Goal: Transaction & Acquisition: Purchase product/service

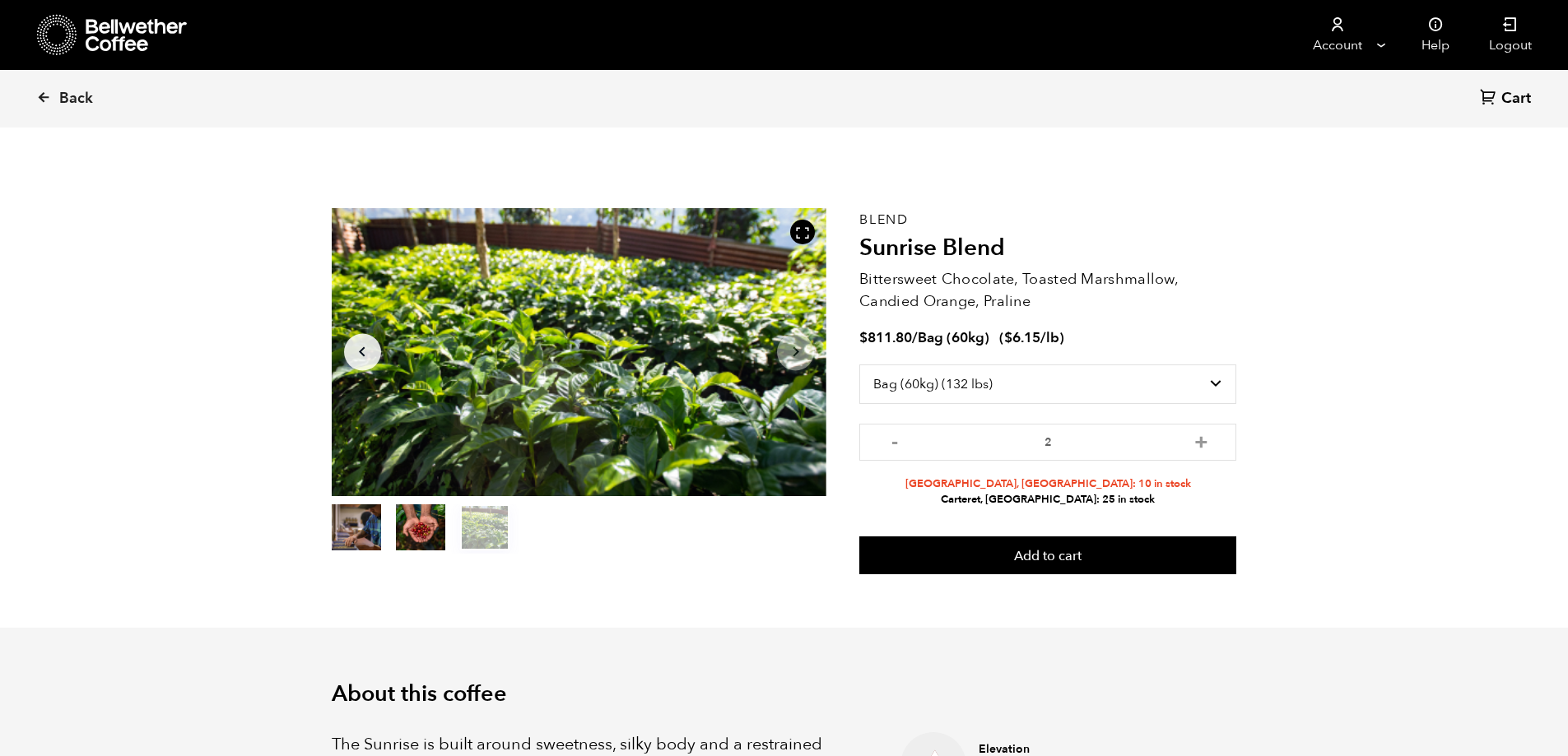
select select "bag-3"
click at [1217, 378] on select "Select size Bag (60kg) (132 lbs) Box (24 lbs)" at bounding box center [1047, 384] width 377 height 39
click at [859, 365] on select "Select size Bag (60kg) (132 lbs) Box (24 lbs)" at bounding box center [1047, 384] width 377 height 39
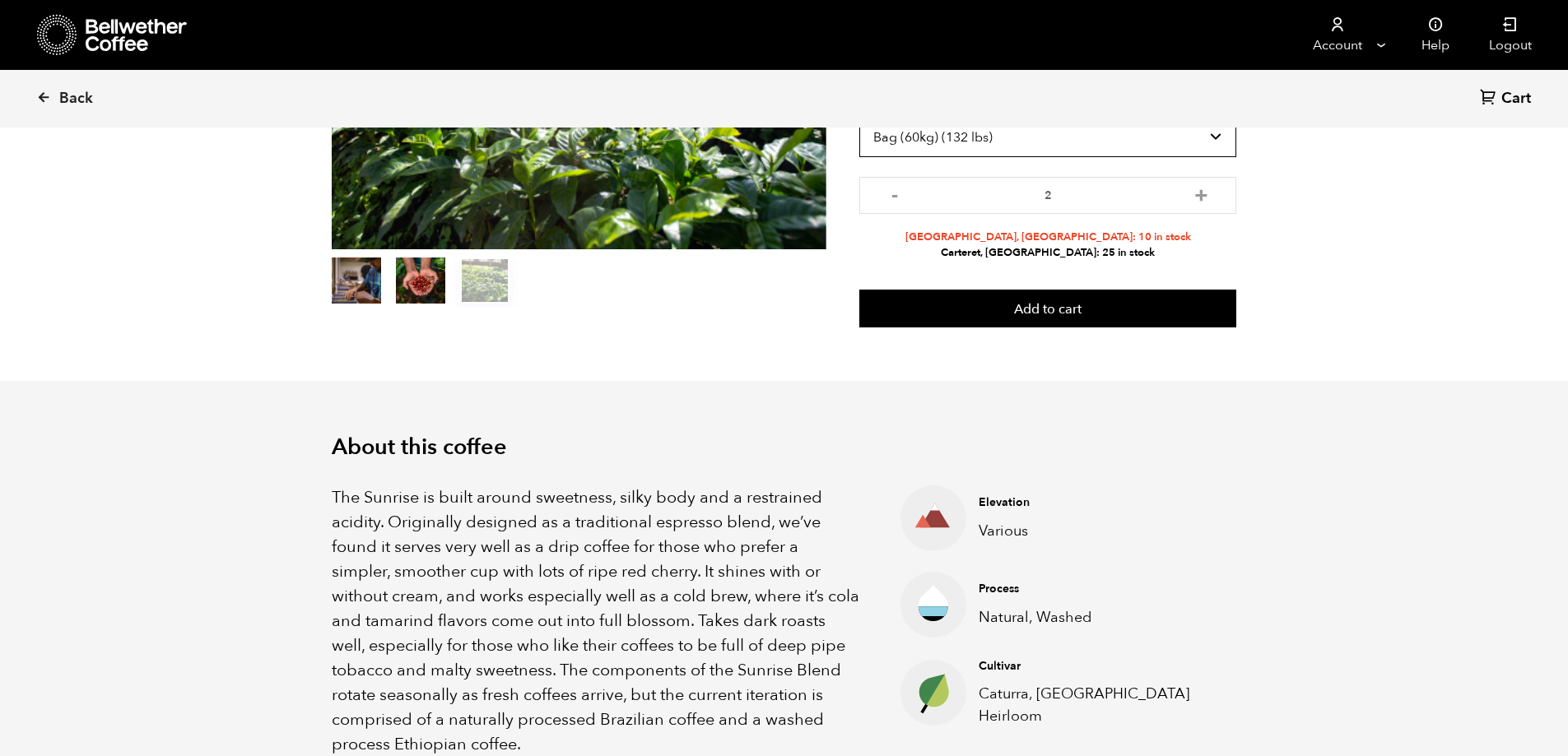
scroll to position [0, 0]
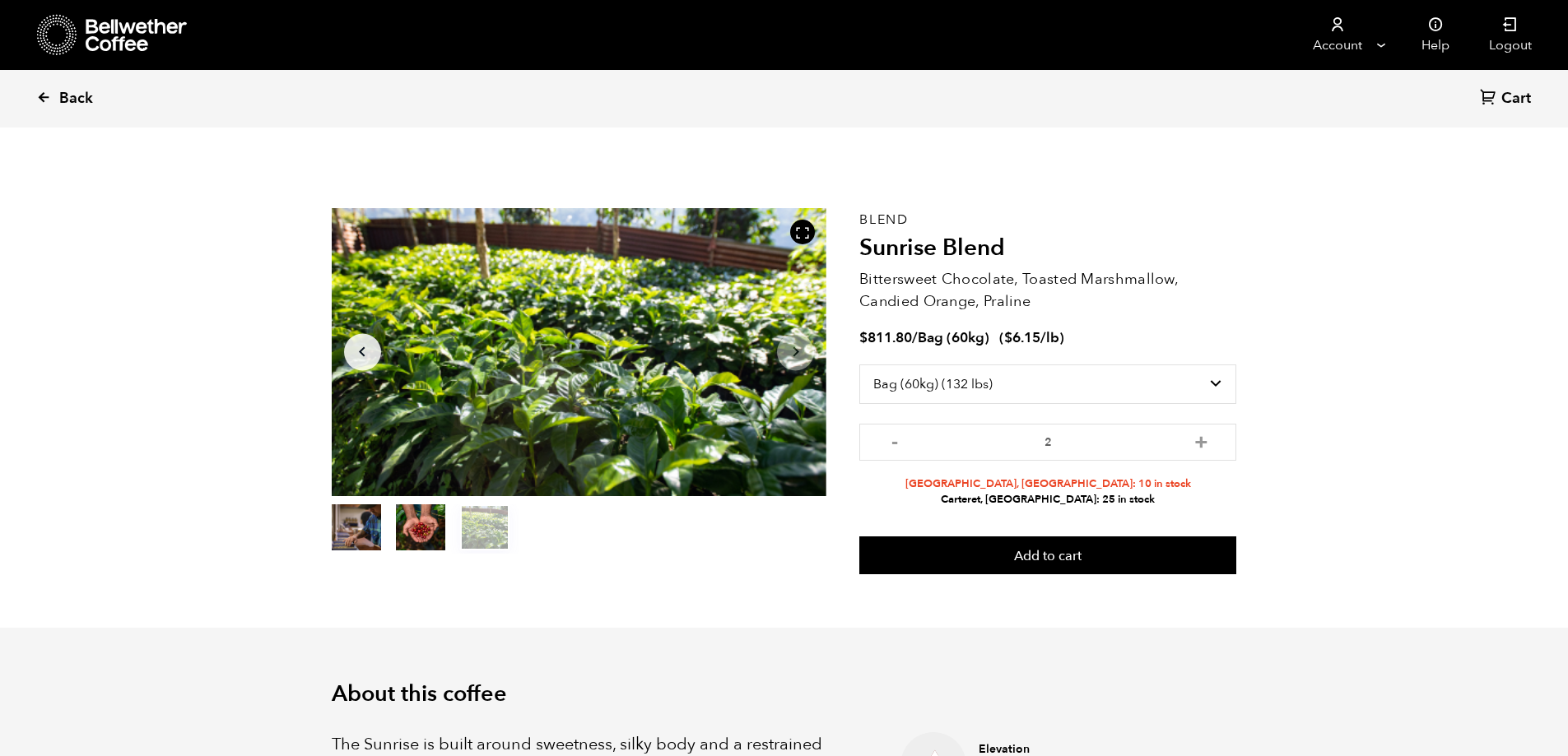
click at [59, 91] on span "Back" at bounding box center [76, 98] width 33 height 20
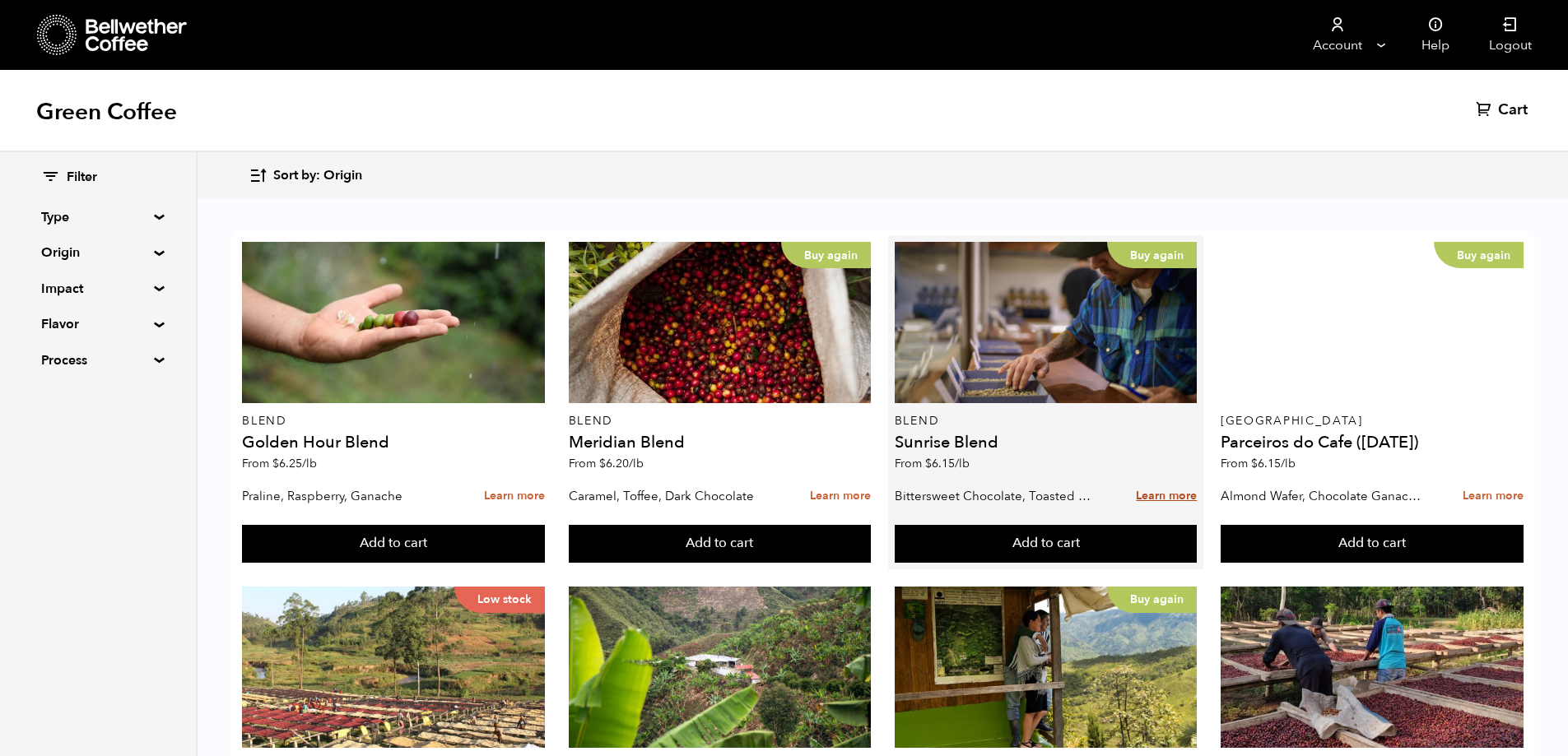
scroll to position [247, 0]
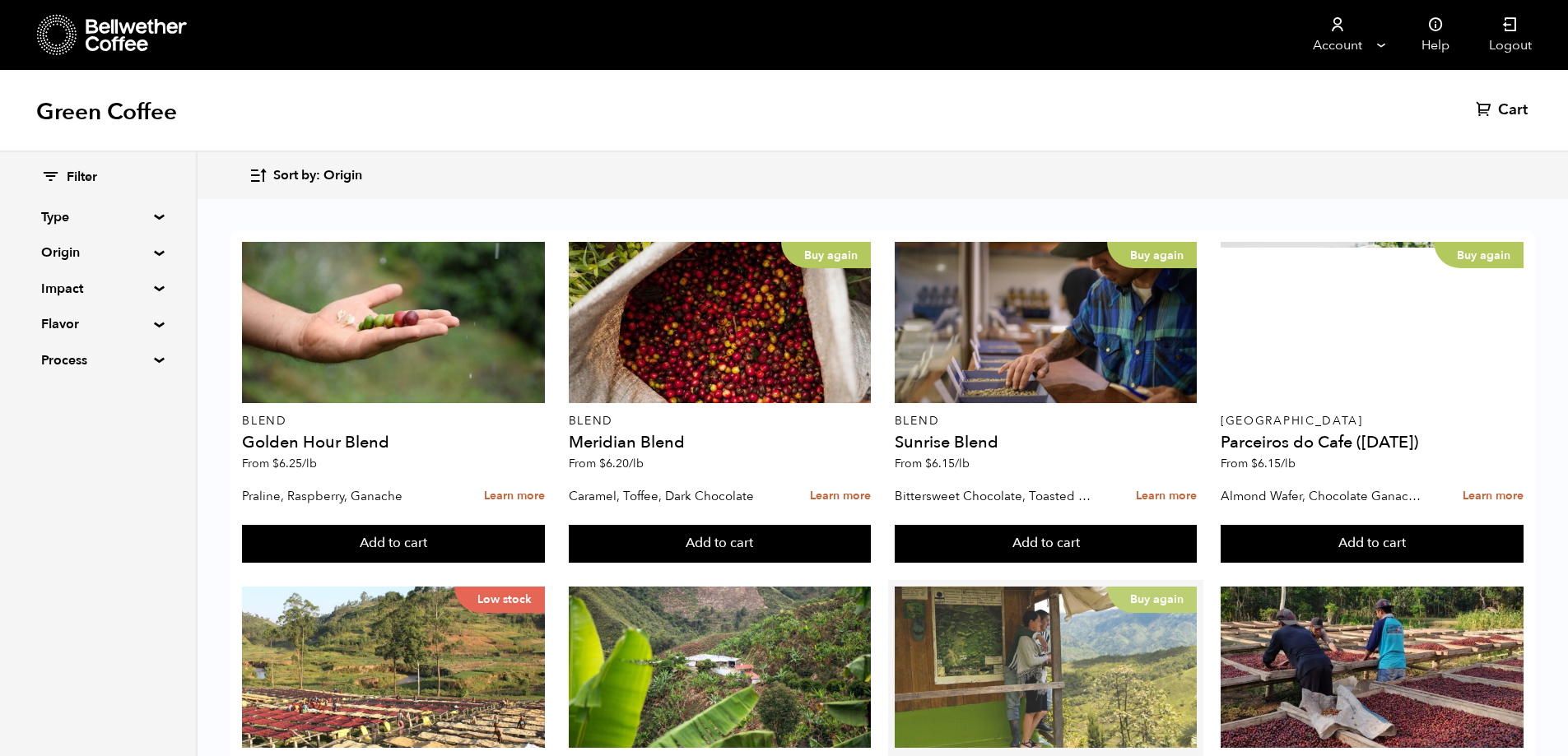
click at [1024, 586] on div "Buy again" at bounding box center [1046, 667] width 303 height 161
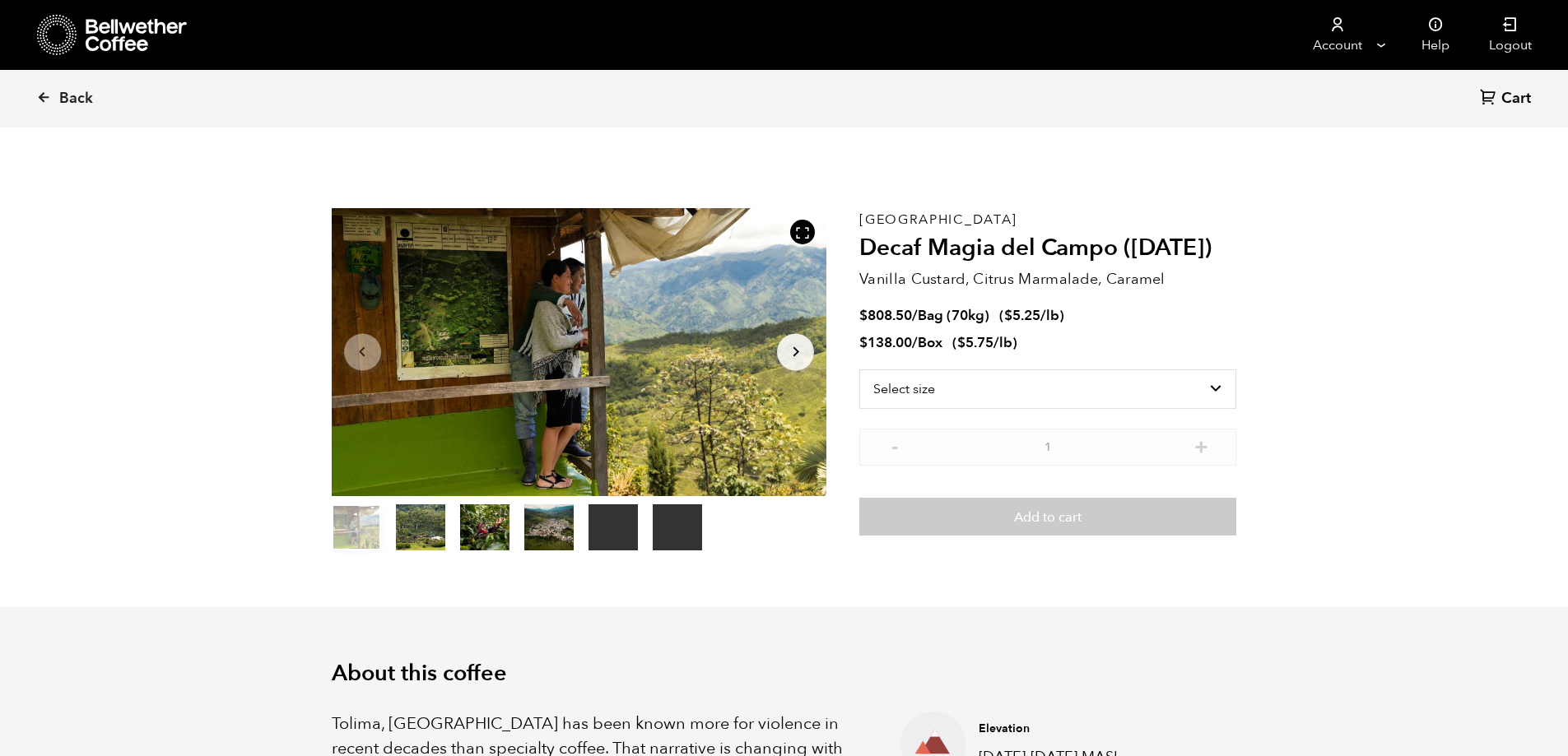
scroll to position [716, 876]
click at [1213, 390] on select "Select size Bag (70kg) (154 lbs) Box (24 lbs)" at bounding box center [1047, 389] width 377 height 39
select select "box"
click at [859, 370] on select "Select size Bag (70kg) (154 lbs) Box (24 lbs)" at bounding box center [1047, 389] width 377 height 39
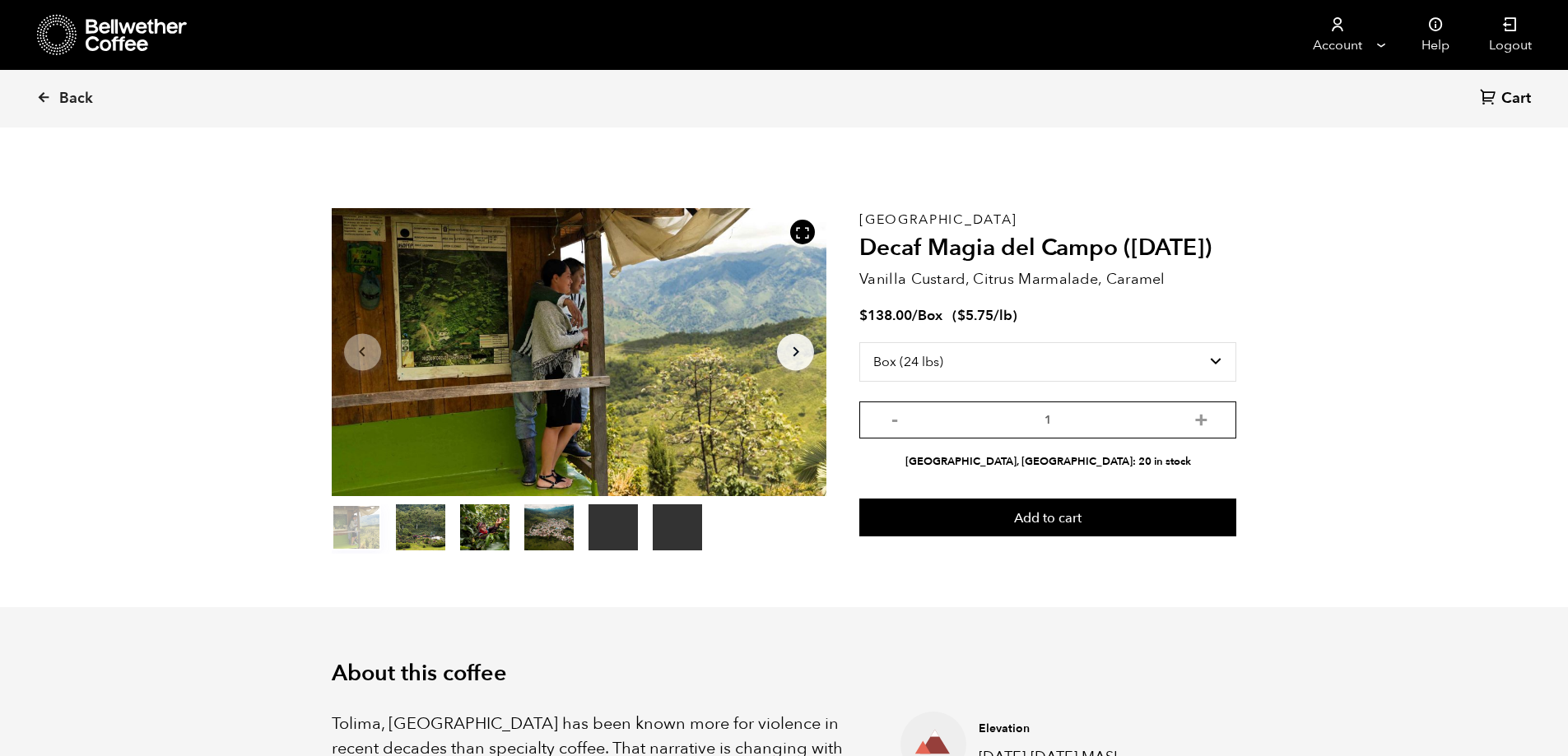
click at [1076, 420] on input "1" at bounding box center [1047, 420] width 377 height 37
click at [1208, 424] on button "+" at bounding box center [1201, 418] width 21 height 17
type input "2"
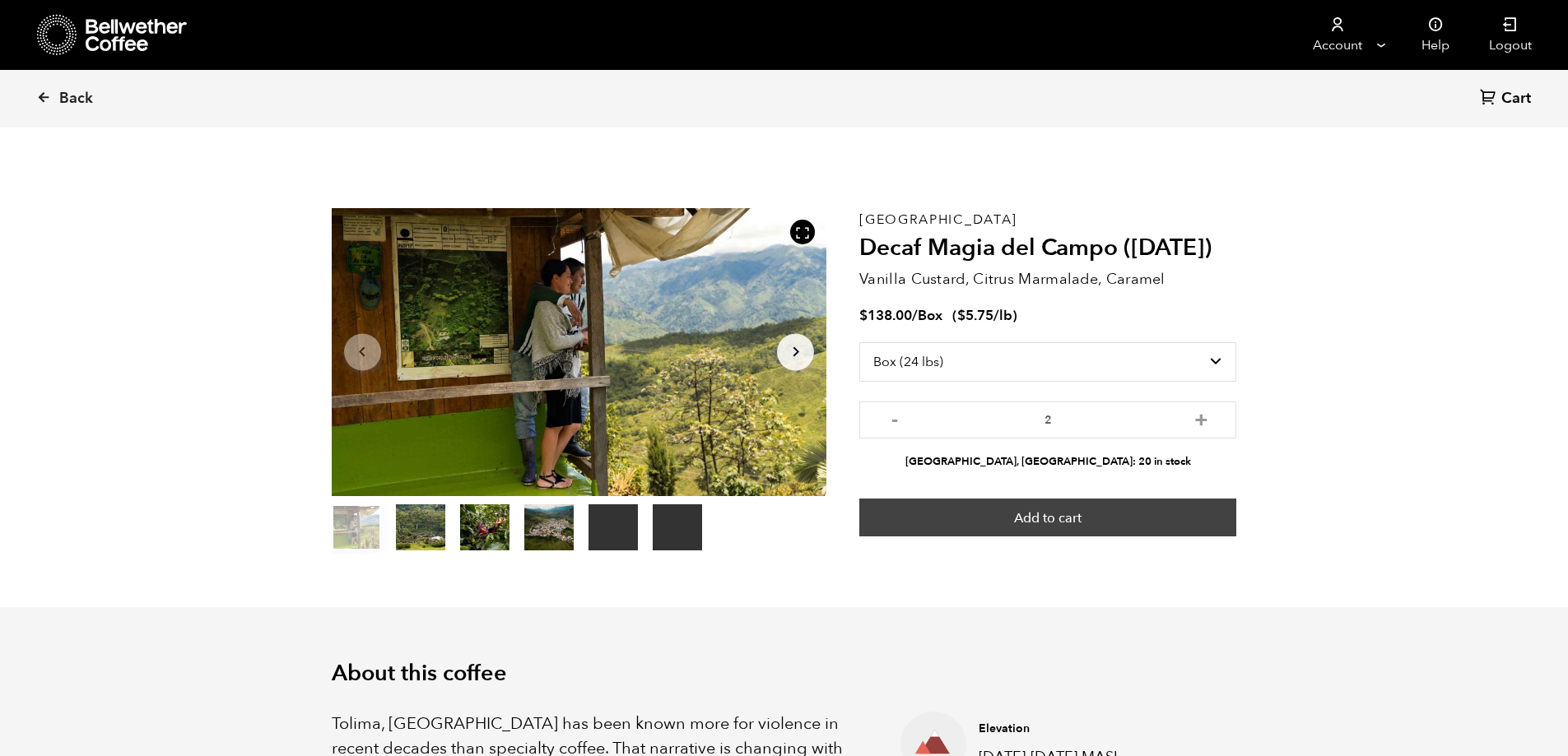
click at [1044, 516] on button "Add to cart" at bounding box center [1047, 517] width 377 height 37
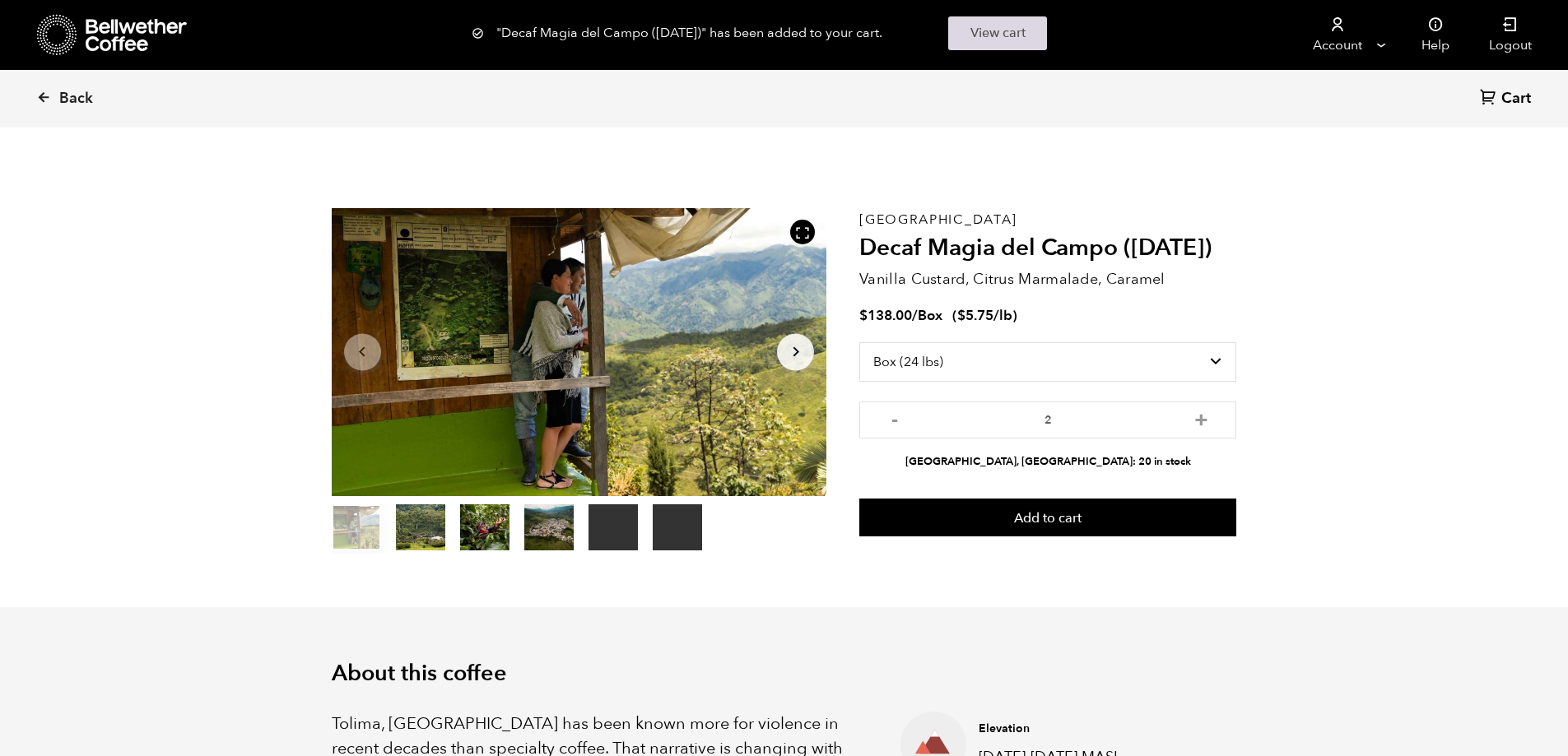
click at [1015, 33] on link "View cart" at bounding box center [997, 33] width 98 height 33
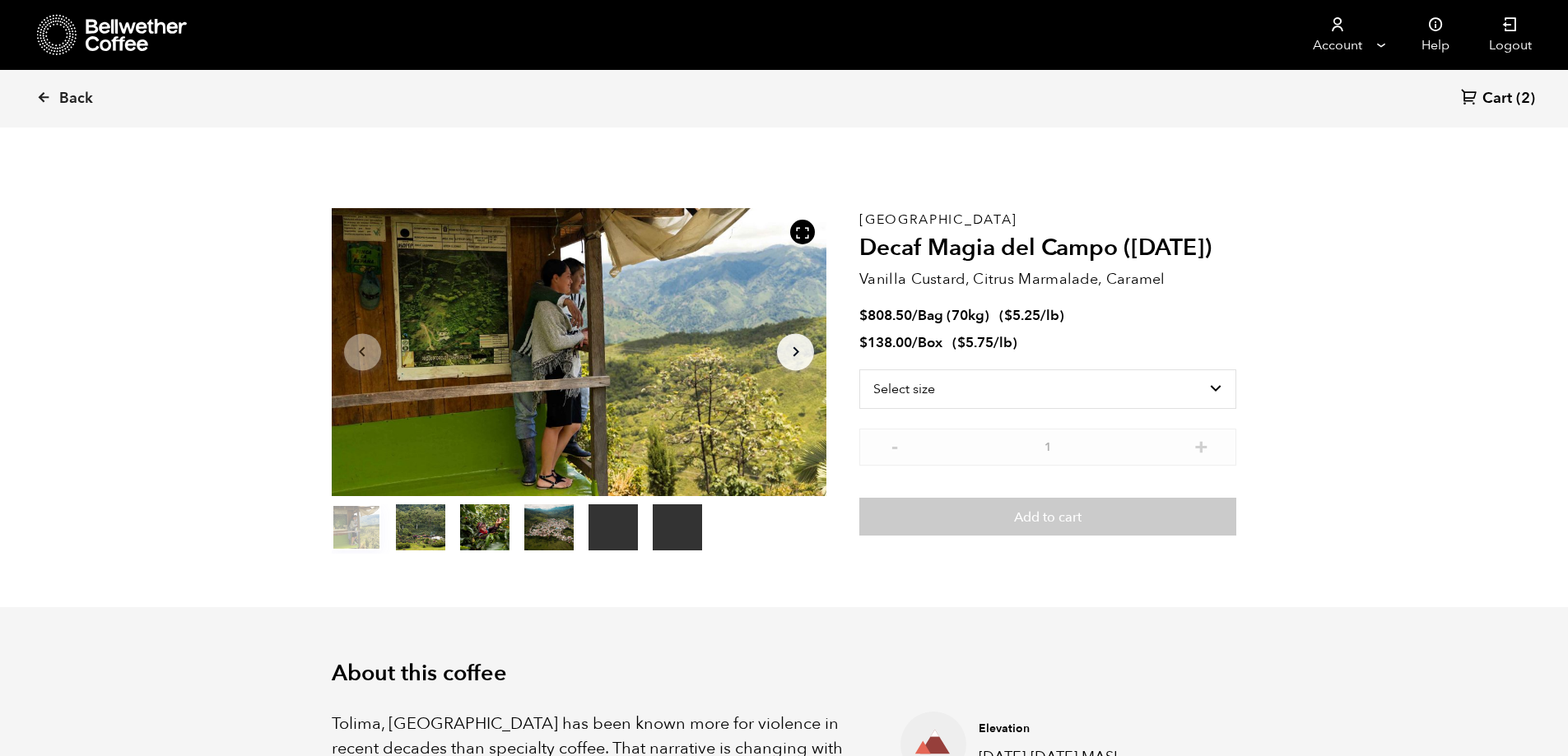
scroll to position [716, 876]
click at [48, 98] on icon at bounding box center [43, 96] width 15 height 15
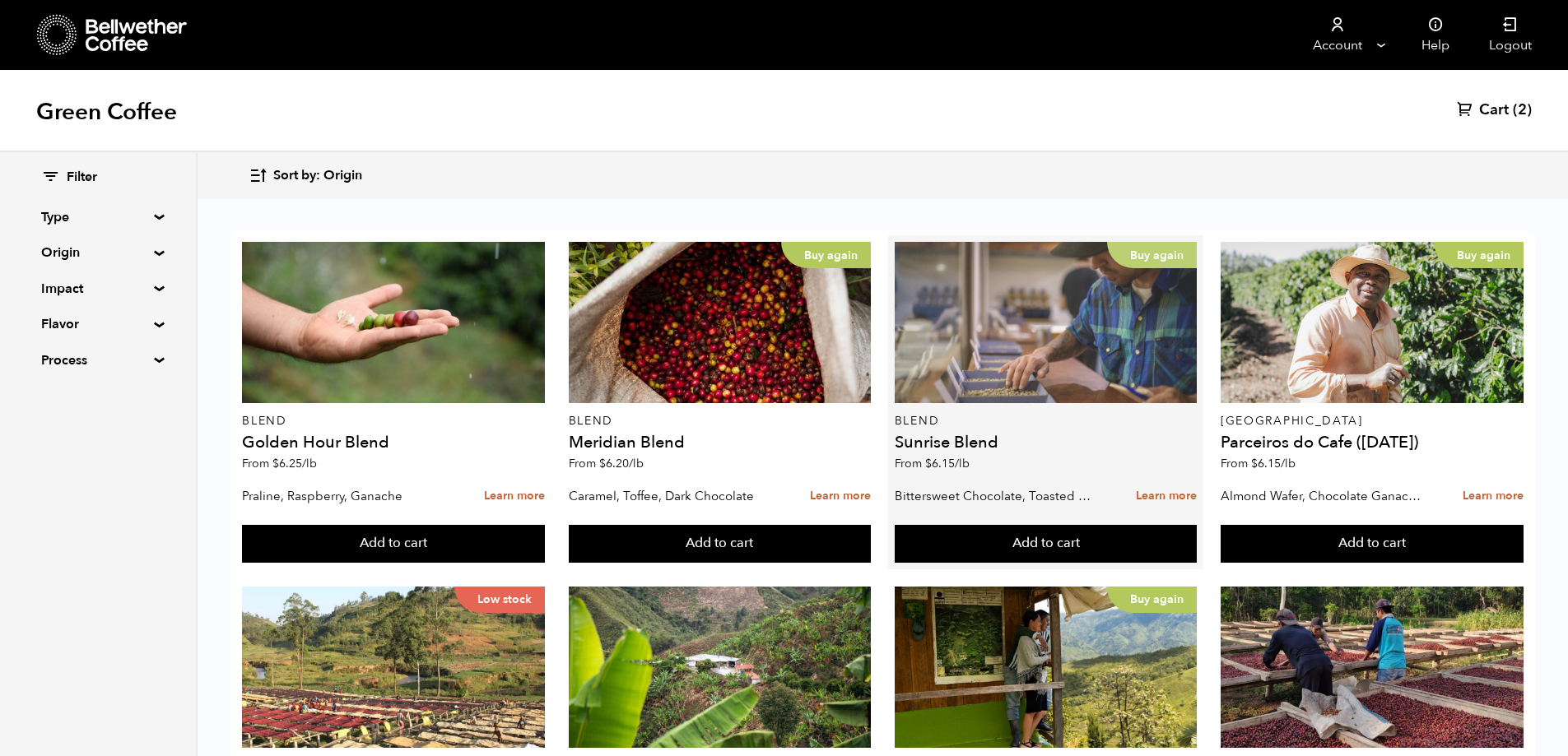
click at [1024, 318] on div "Buy again" at bounding box center [1046, 322] width 303 height 161
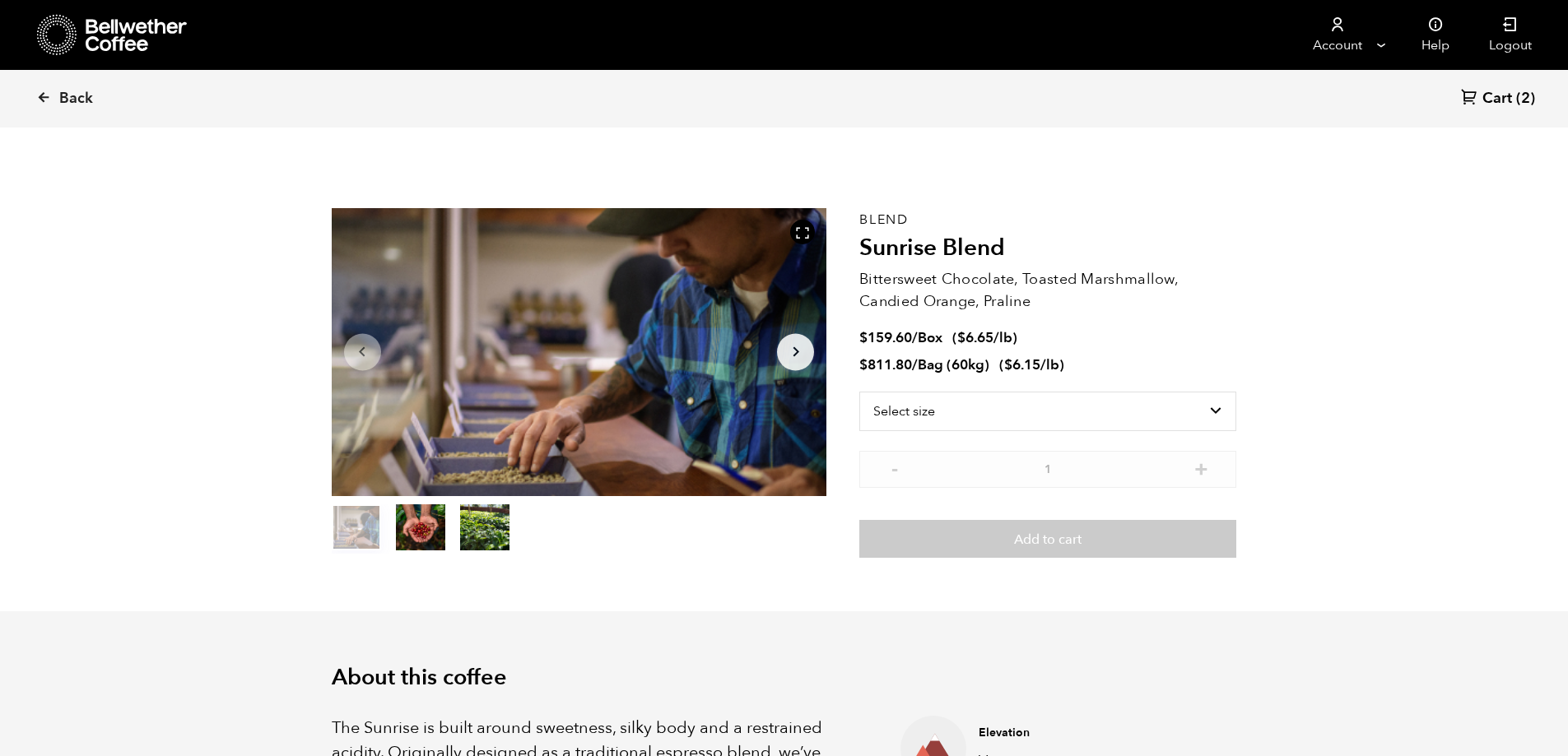
scroll to position [716, 876]
click at [1215, 410] on select "Select size Bag (60kg) (132 lbs) Box (24 lbs)" at bounding box center [1047, 411] width 377 height 39
select select "bag-3"
click at [859, 391] on select "Select size Bag (60kg) (132 lbs) Box (24 lbs)" at bounding box center [1047, 411] width 377 height 39
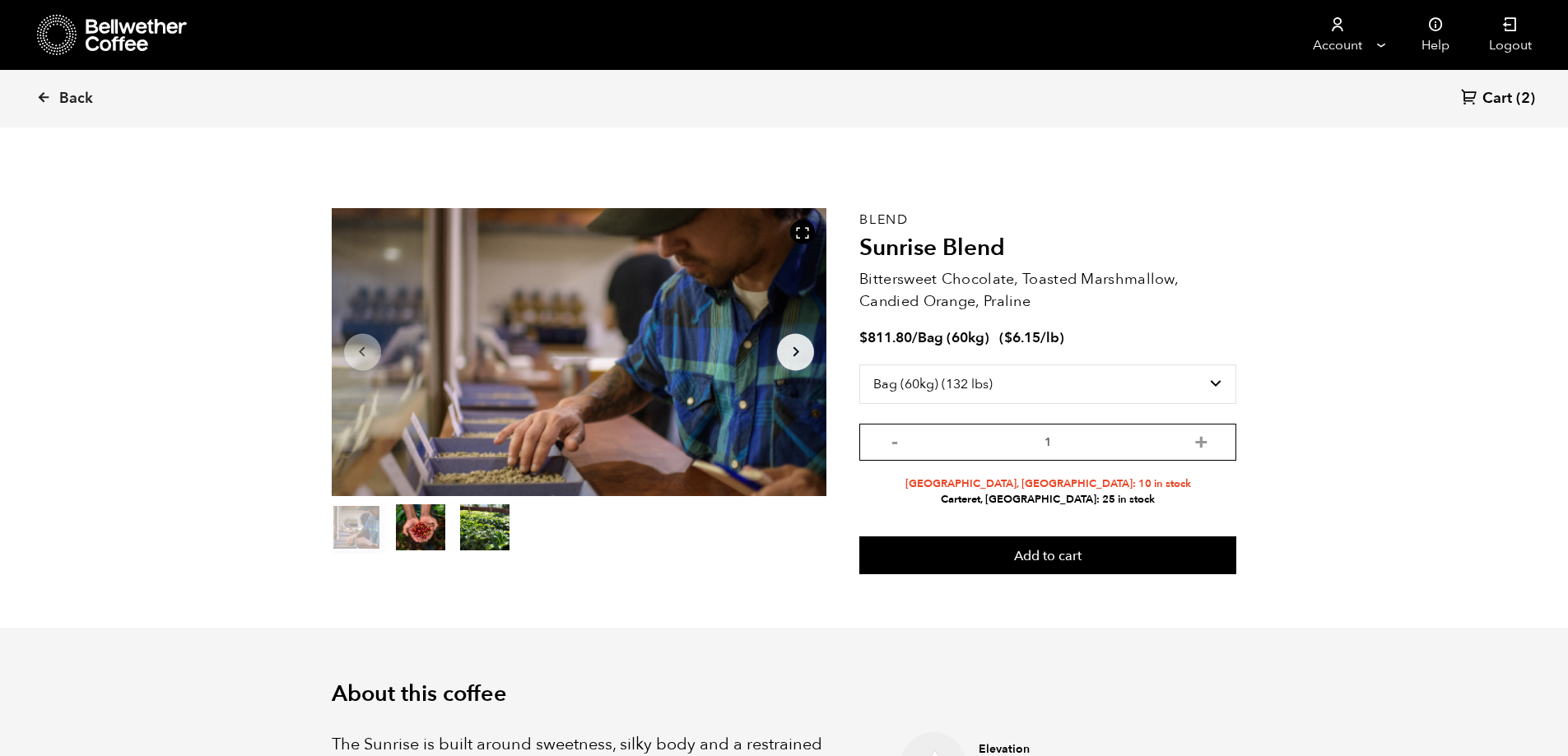
click at [1212, 440] on input "1" at bounding box center [1047, 442] width 377 height 37
click at [1199, 444] on button "+" at bounding box center [1201, 439] width 21 height 17
type input "2"
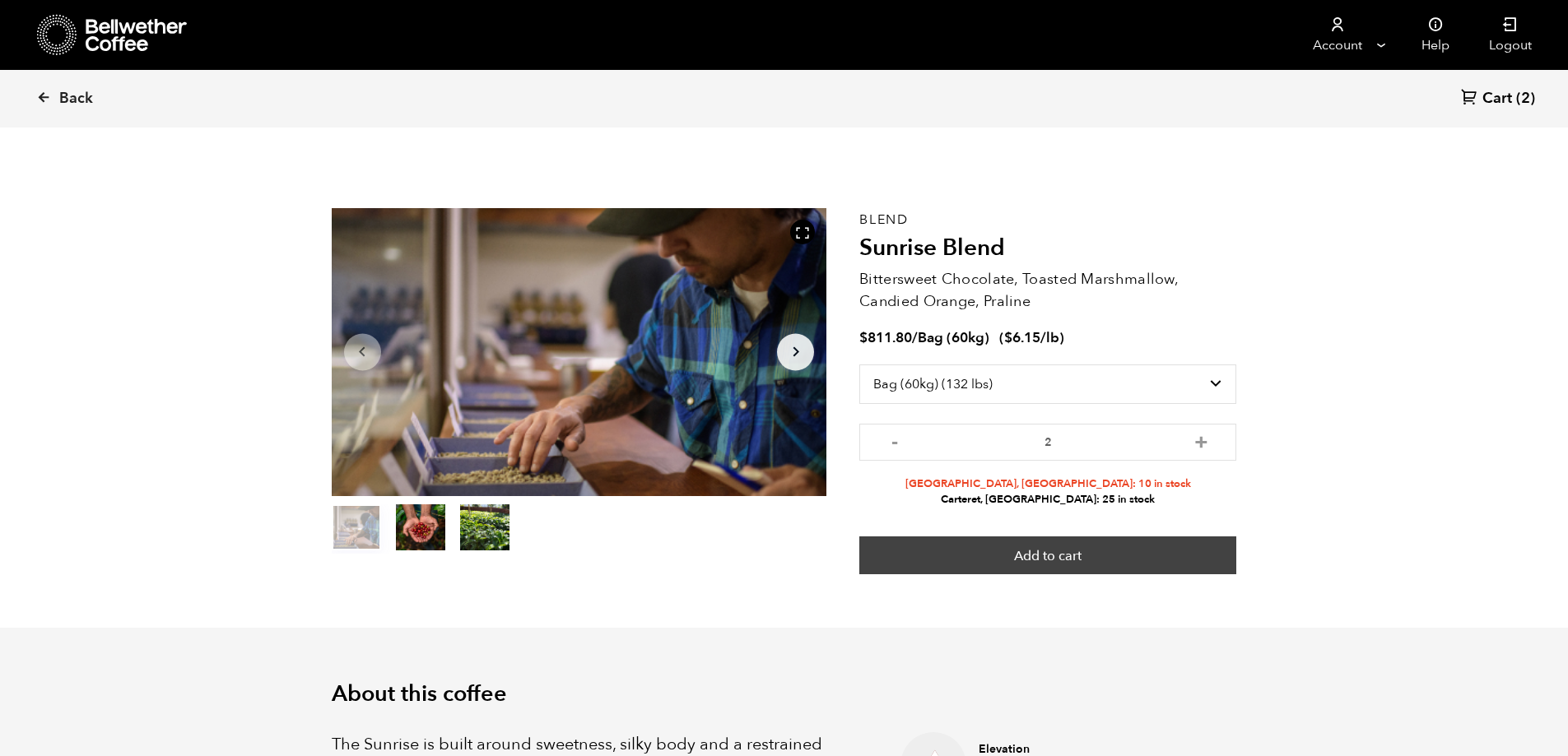
click at [1060, 546] on button "Add to cart" at bounding box center [1047, 554] width 377 height 37
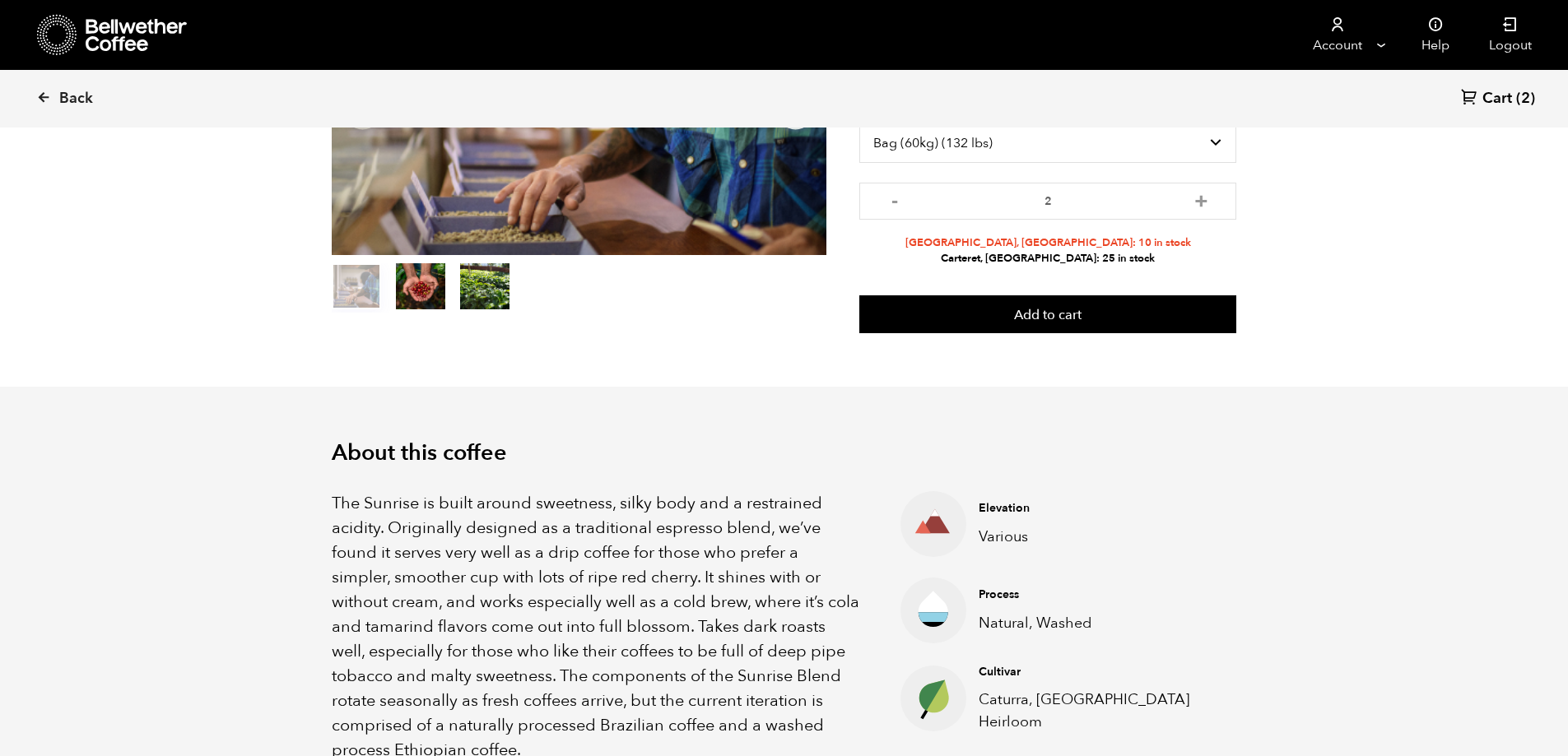
scroll to position [0, 0]
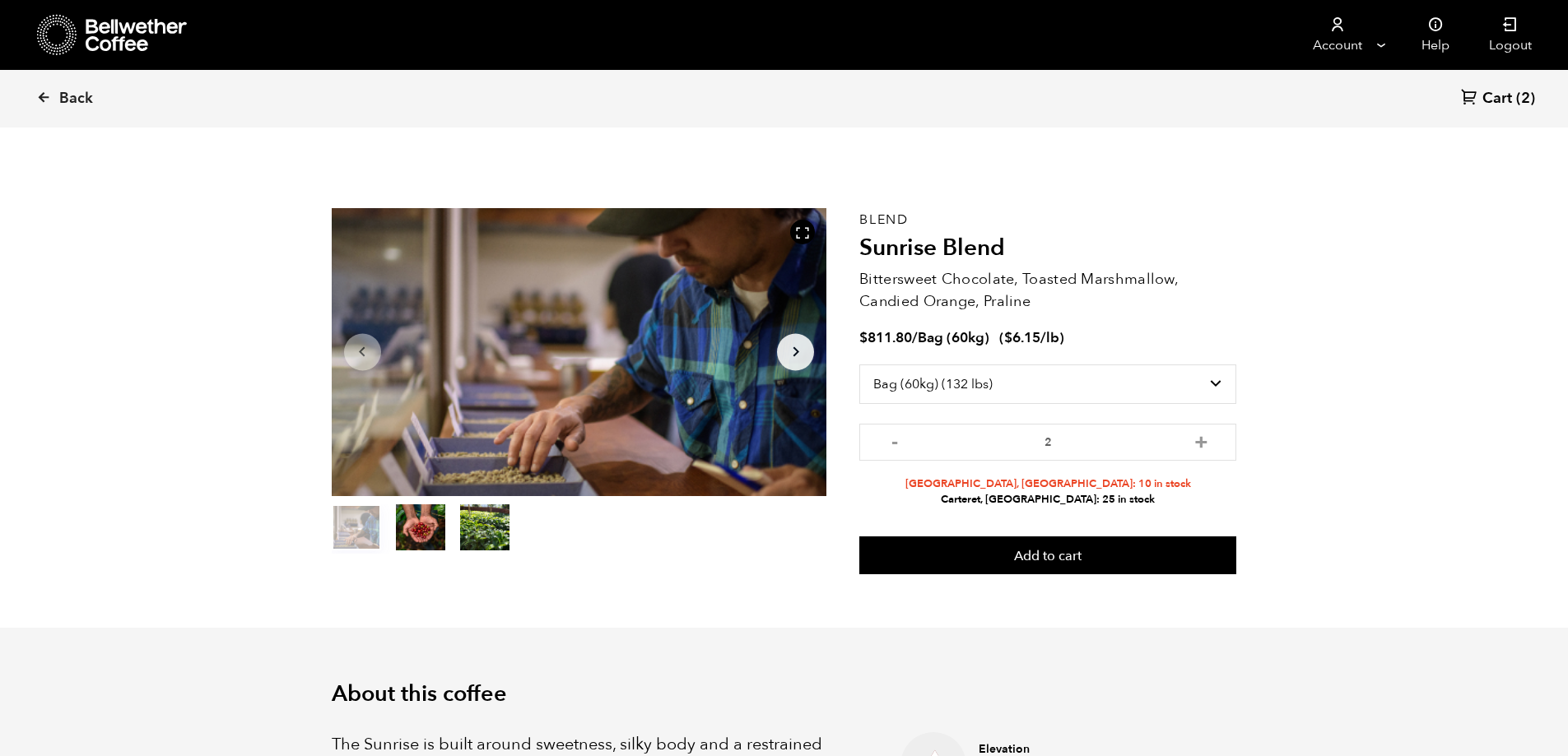
click at [1486, 99] on span "Cart" at bounding box center [1497, 98] width 30 height 20
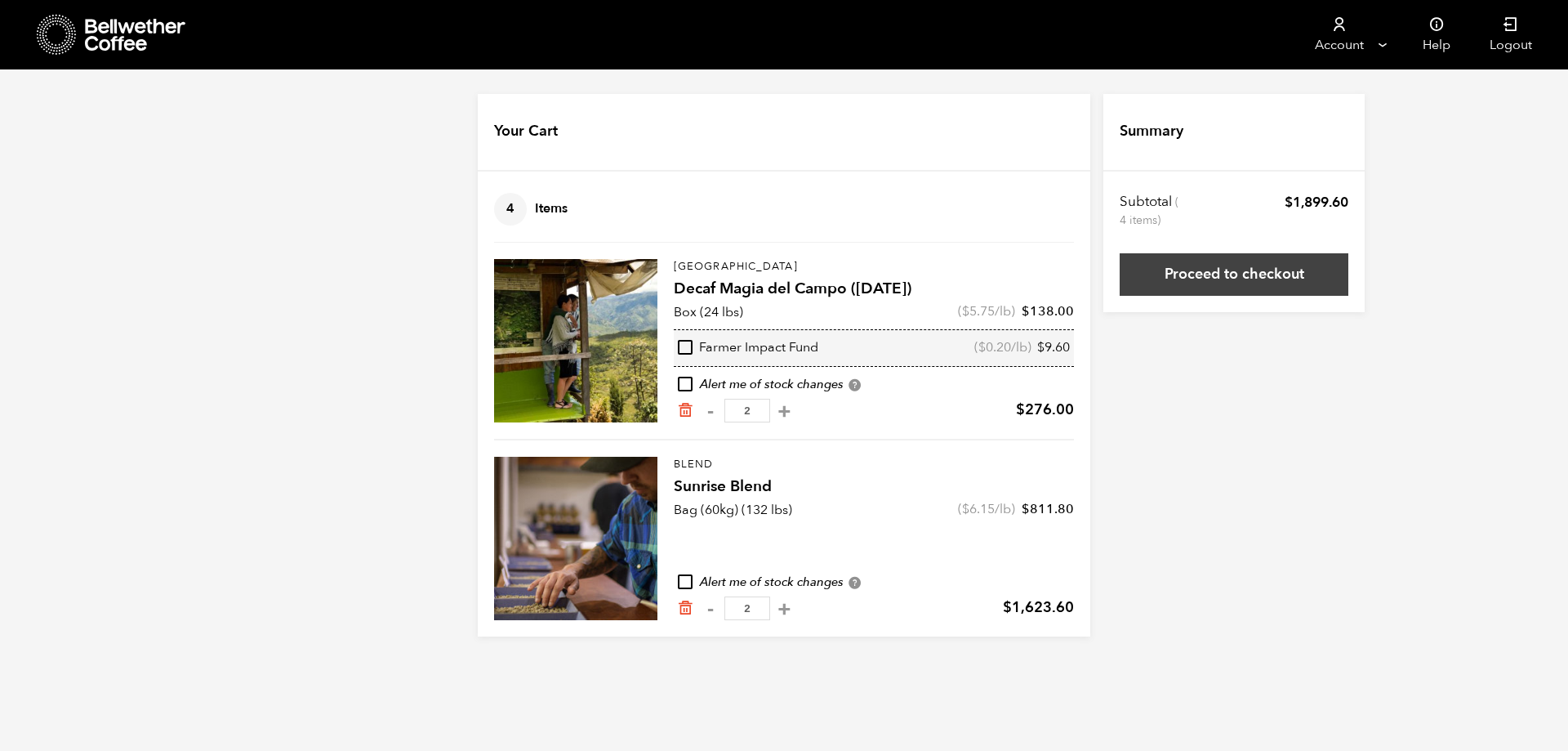
click at [1294, 269] on link "Proceed to checkout" at bounding box center [1234, 274] width 228 height 43
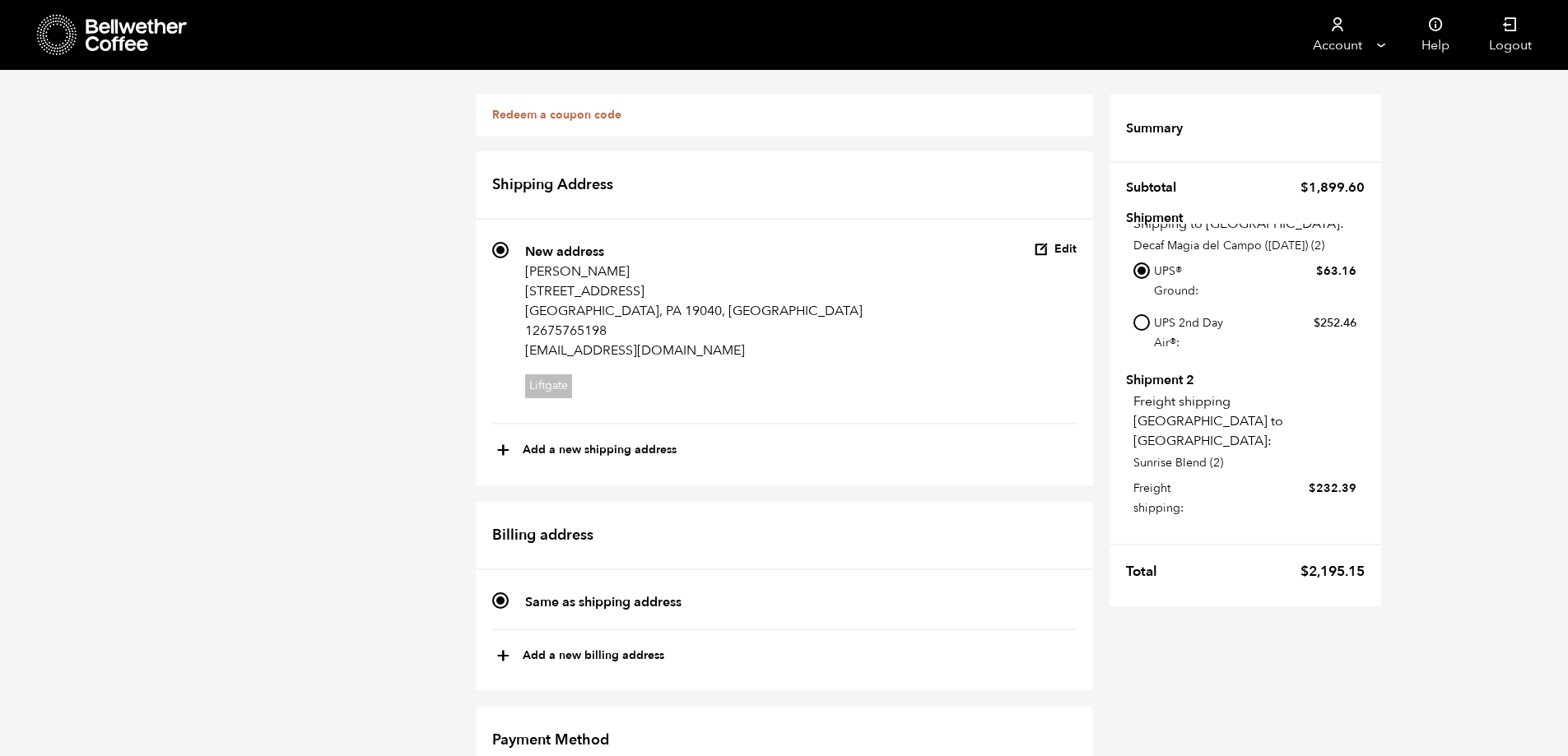
scroll to position [783, 0]
